Goal: Find contact information: Find contact information

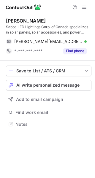
scroll to position [120, 95]
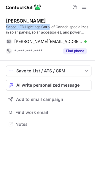
drag, startPoint x: 50, startPoint y: 26, endPoint x: 6, endPoint y: 26, distance: 43.9
click at [6, 26] on div "[PERSON_NAME] Salebaigi Sabba LED Lightings Corp. of Canada specializes in sola…" at bounding box center [47, 73] width 95 height 120
copy div "Sabba LED Lightings Corp"
copy div "Sabba LED Lightings Corp. of [GEOGRAPHIC_DATA]"
drag, startPoint x: 69, startPoint y: 27, endPoint x: 2, endPoint y: 24, distance: 67.1
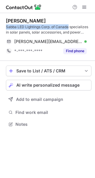
click at [2, 24] on div "[PERSON_NAME] Salebaigi Sabba LED Lightings Corp. of Canada specializes in sola…" at bounding box center [47, 73] width 95 height 120
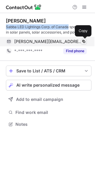
click at [84, 41] on span at bounding box center [83, 41] width 5 height 5
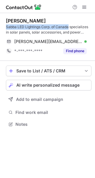
drag, startPoint x: 40, startPoint y: 19, endPoint x: 6, endPoint y: 18, distance: 33.5
click at [6, 18] on div "[PERSON_NAME]" at bounding box center [48, 21] width 85 height 6
copy div "[PERSON_NAME]"
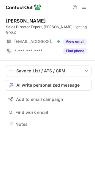
scroll to position [115, 95]
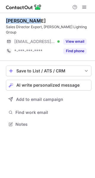
copy div "[PERSON_NAME]"
drag, startPoint x: 40, startPoint y: 19, endPoint x: 4, endPoint y: 20, distance: 35.9
click at [4, 20] on div "Kai Förster Sales Director Export, Neuhaus Lighting Group ***@gmx.de Verified V…" at bounding box center [47, 73] width 95 height 120
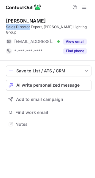
drag, startPoint x: 29, startPoint y: 27, endPoint x: 5, endPoint y: 28, distance: 24.4
click at [5, 28] on div "Kai Förster Sales Director Export, Neuhaus Lighting Group ***@gmx.de Verified V…" at bounding box center [47, 73] width 95 height 120
copy div "Sales Director"
